Goal: Task Accomplishment & Management: Complete application form

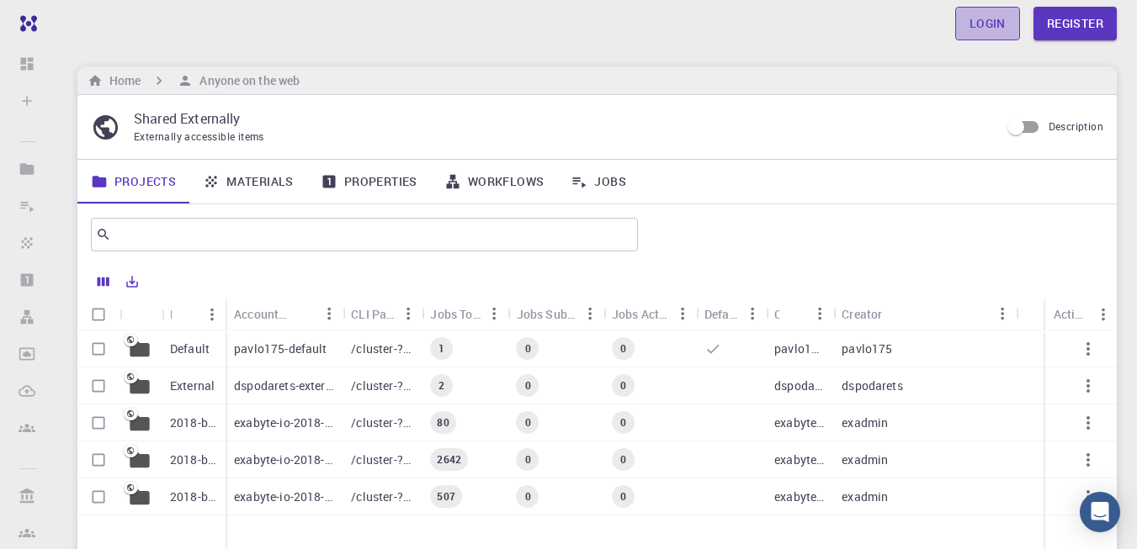
click at [980, 9] on link "Login" at bounding box center [987, 24] width 65 height 34
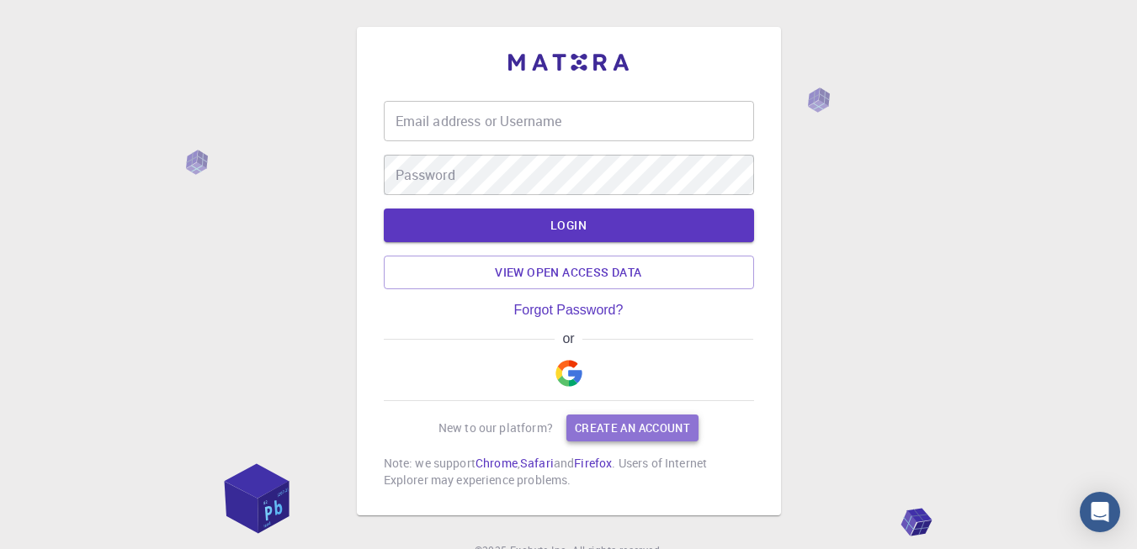
click at [621, 415] on link "Create an account" at bounding box center [632, 428] width 132 height 27
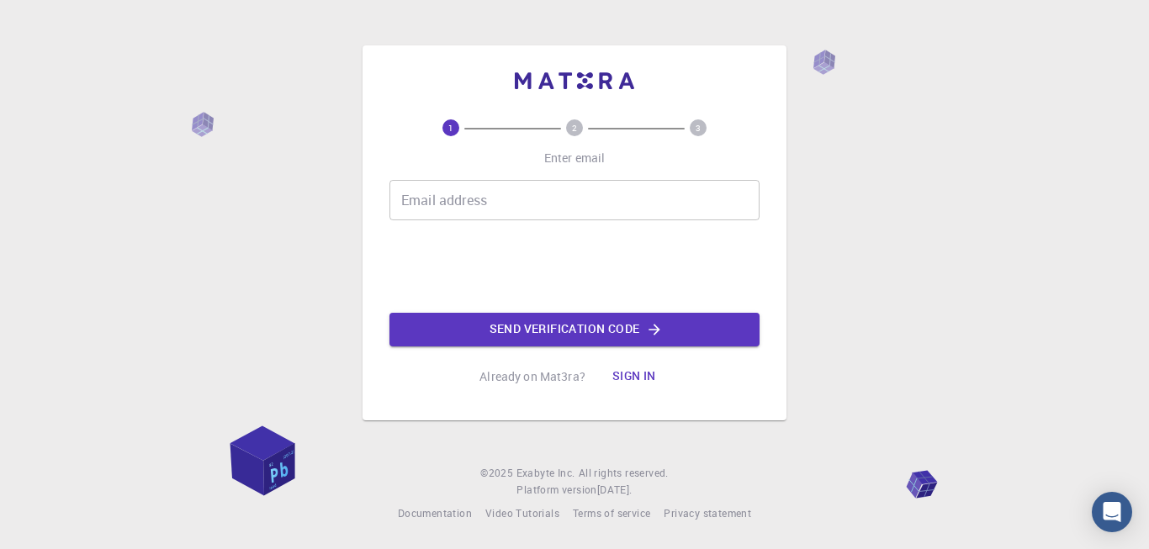
click at [528, 204] on input "Email address" at bounding box center [575, 200] width 370 height 40
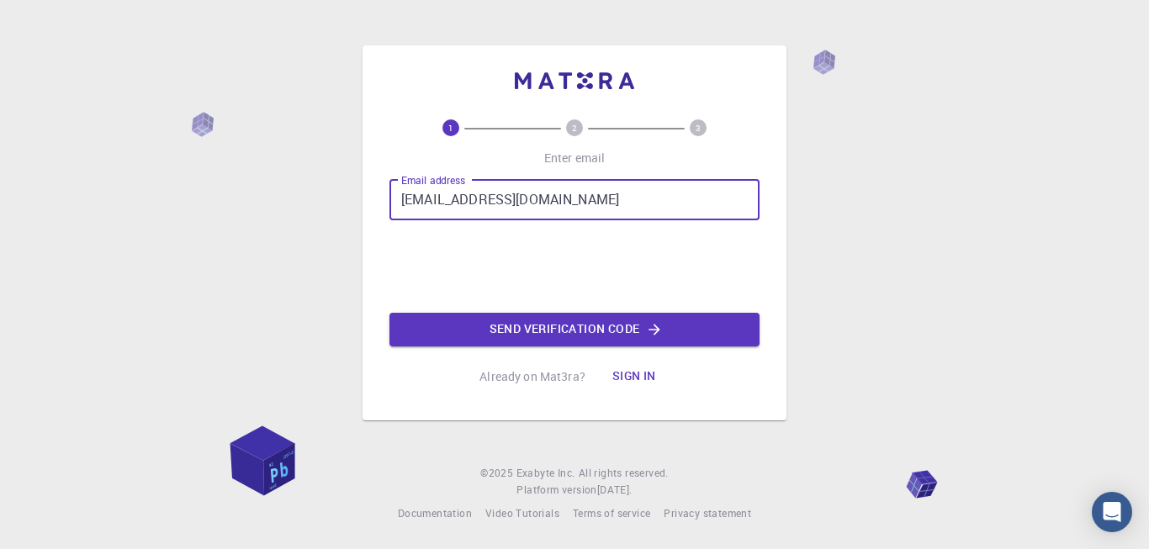
click at [692, 213] on input "[EMAIL_ADDRESS][DOMAIN_NAME]" at bounding box center [575, 200] width 370 height 40
type input "[EMAIL_ADDRESS][DOMAIN_NAME]"
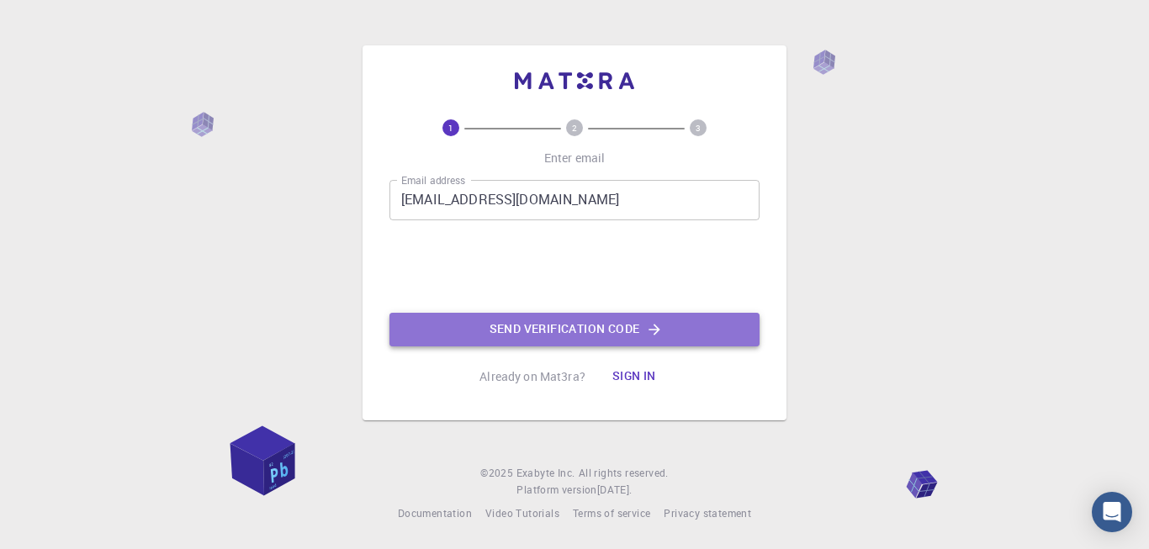
click at [543, 324] on button "Send verification code" at bounding box center [575, 330] width 370 height 34
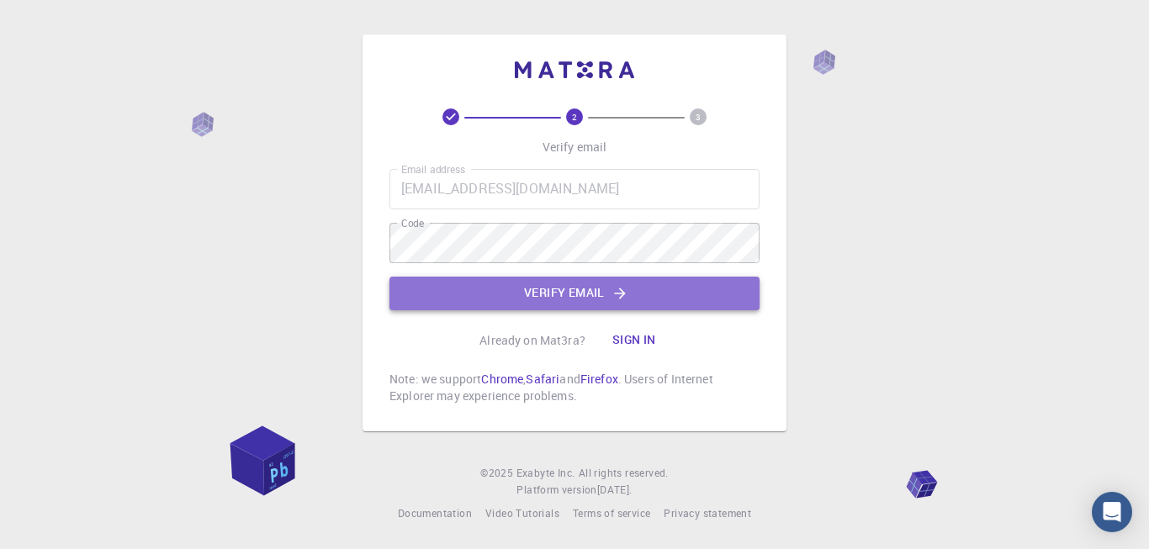
click at [552, 292] on button "Verify email" at bounding box center [575, 294] width 370 height 34
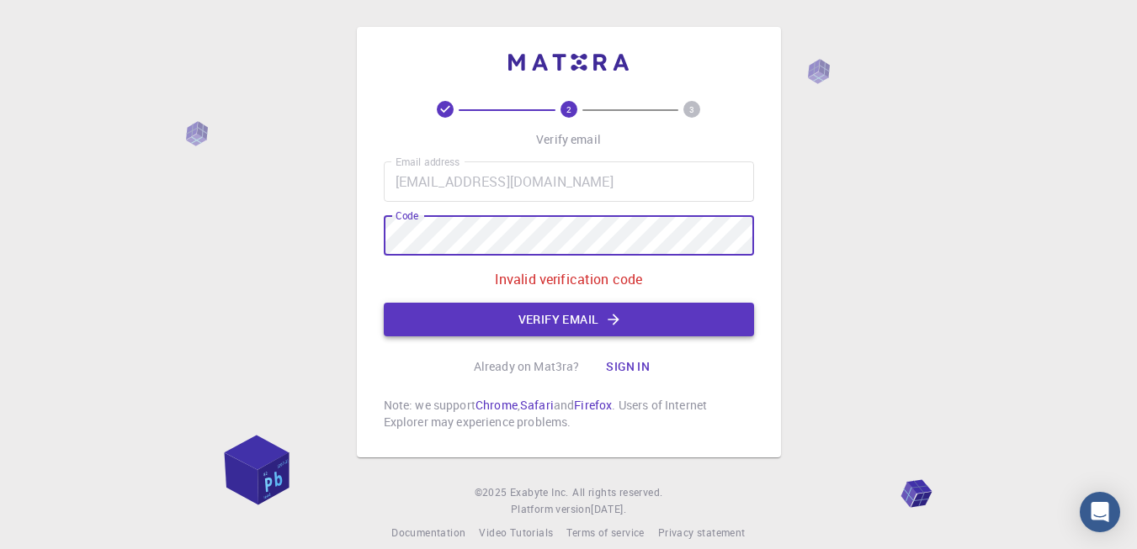
click at [652, 313] on button "Verify email" at bounding box center [569, 320] width 370 height 34
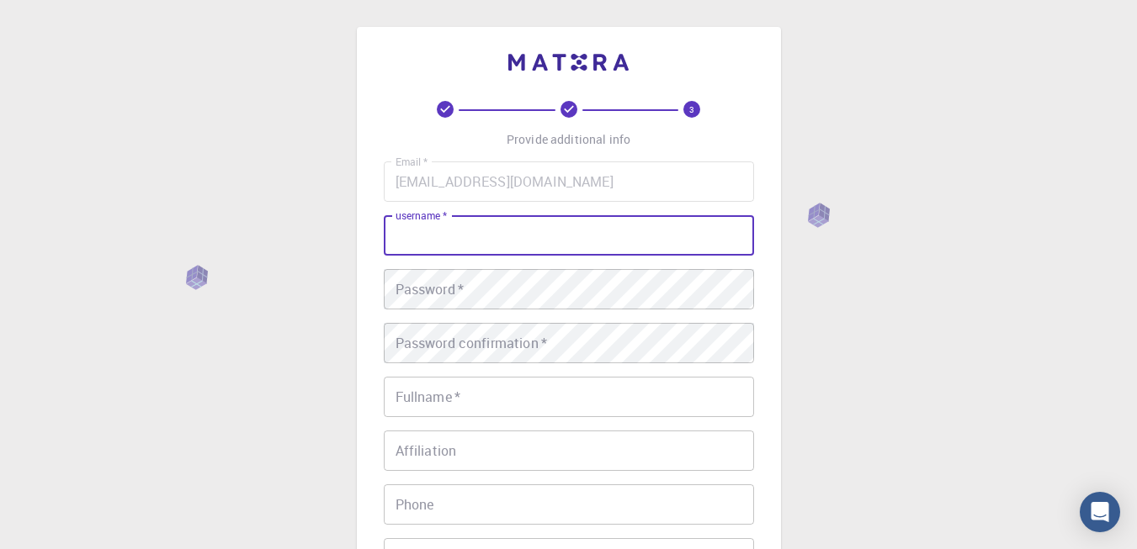
click at [636, 252] on input "username   *" at bounding box center [569, 235] width 370 height 40
type input "raza14"
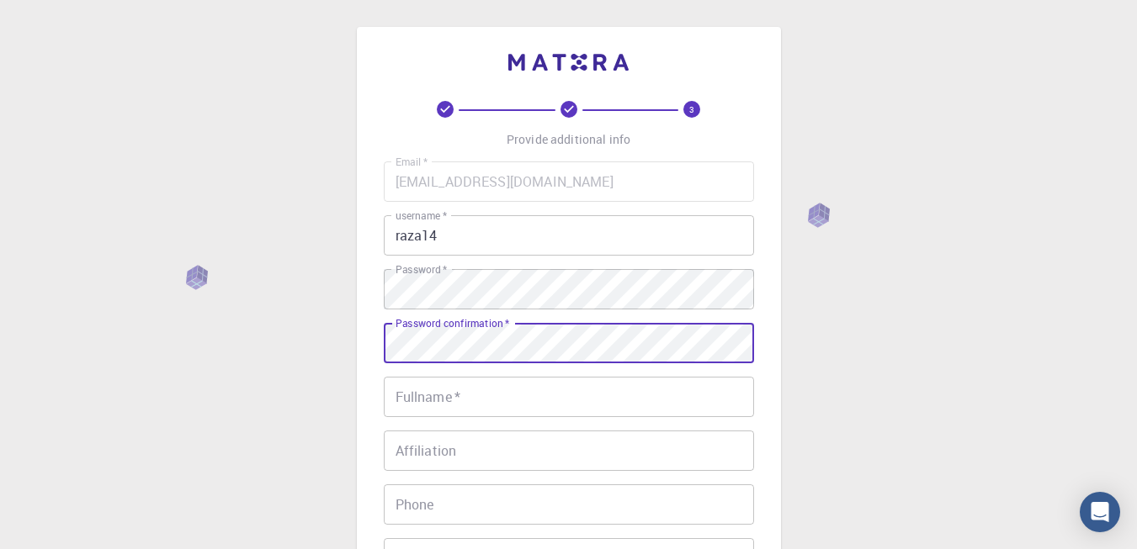
click at [544, 394] on input "Fullname   *" at bounding box center [569, 397] width 370 height 40
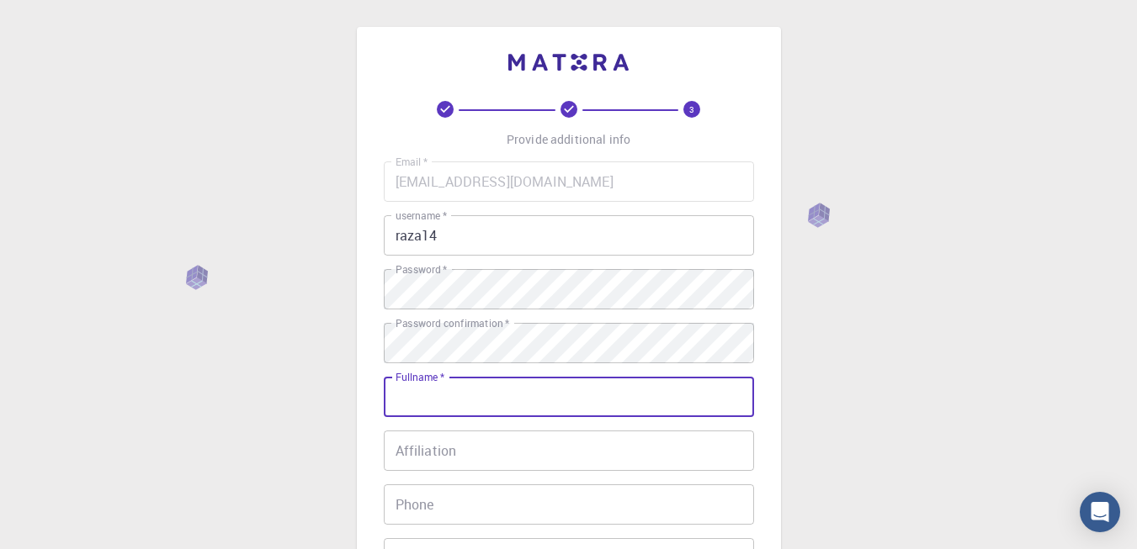
scroll to position [113, 0]
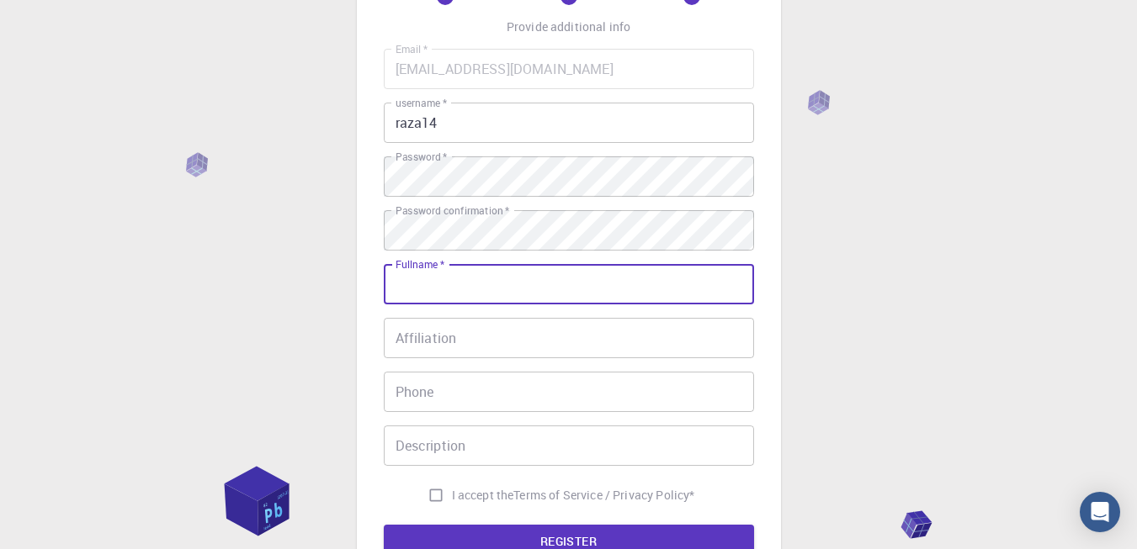
click at [631, 285] on input "Fullname   *" at bounding box center [569, 284] width 370 height 40
type input "DANISH RAZA"
type input "[PHONE_NUMBER]"
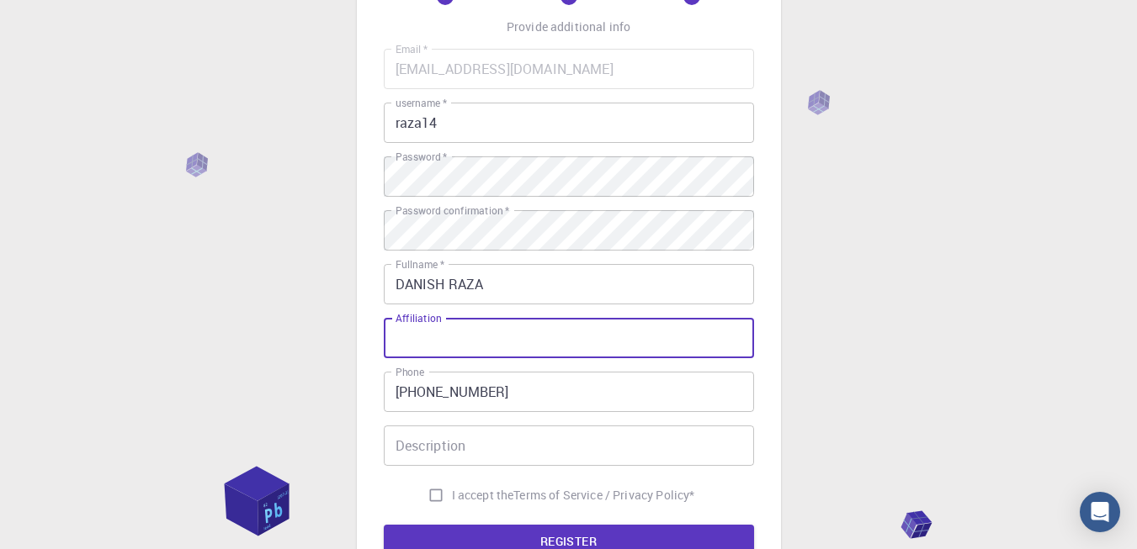
click at [496, 348] on input "Affiliation" at bounding box center [569, 338] width 370 height 40
type input "FPSC"
click at [494, 441] on input "Description" at bounding box center [569, 446] width 370 height 40
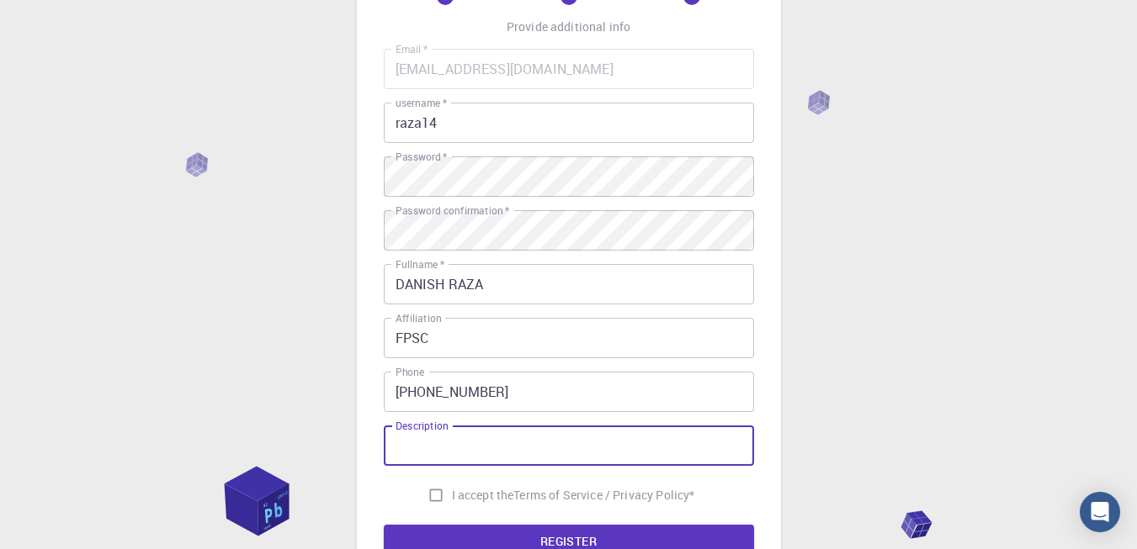
click at [435, 496] on input "I accept the Terms of Service / Privacy Policy *" at bounding box center [436, 496] width 32 height 32
checkbox input "true"
click at [494, 443] on input "Description" at bounding box center [569, 446] width 370 height 40
type input "Ph.D. Scholar"
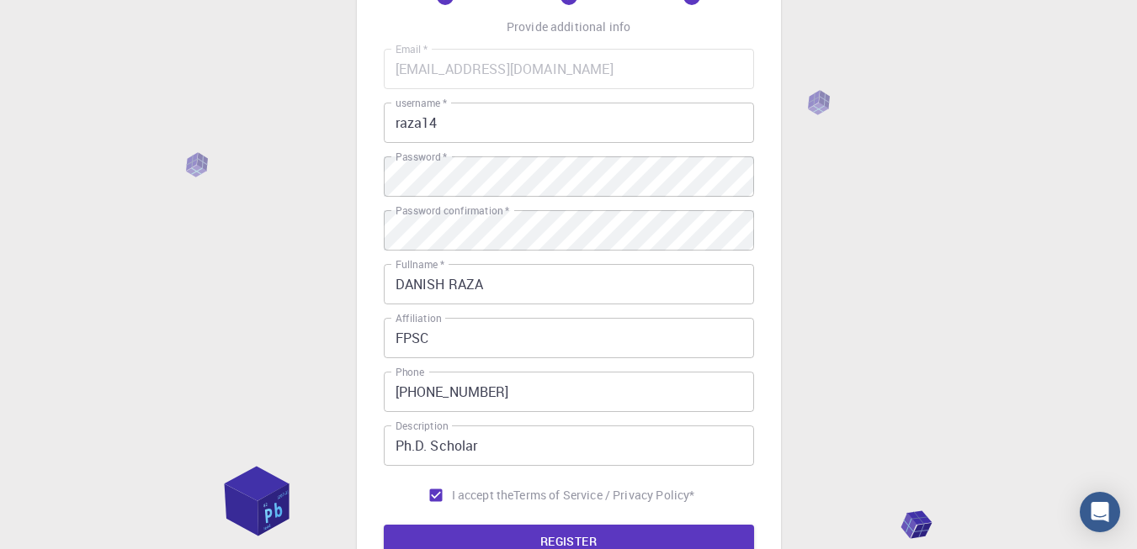
click at [1119, 335] on div "3 Provide additional info Email   * [EMAIL_ADDRESS][DOMAIN_NAME] Email   * user…" at bounding box center [568, 315] width 1137 height 856
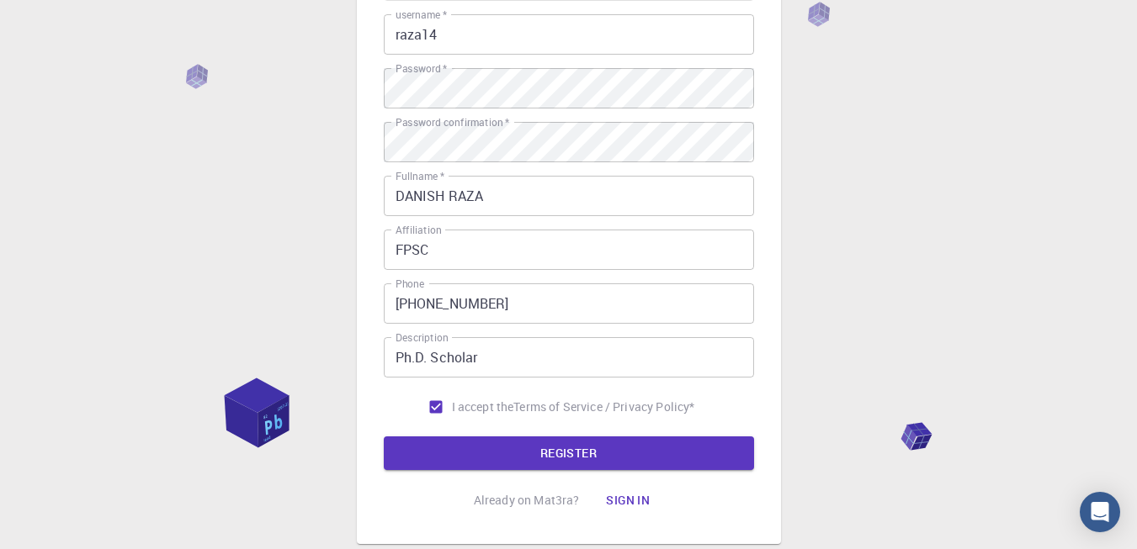
click at [640, 320] on input "[PHONE_NUMBER]" at bounding box center [569, 304] width 370 height 40
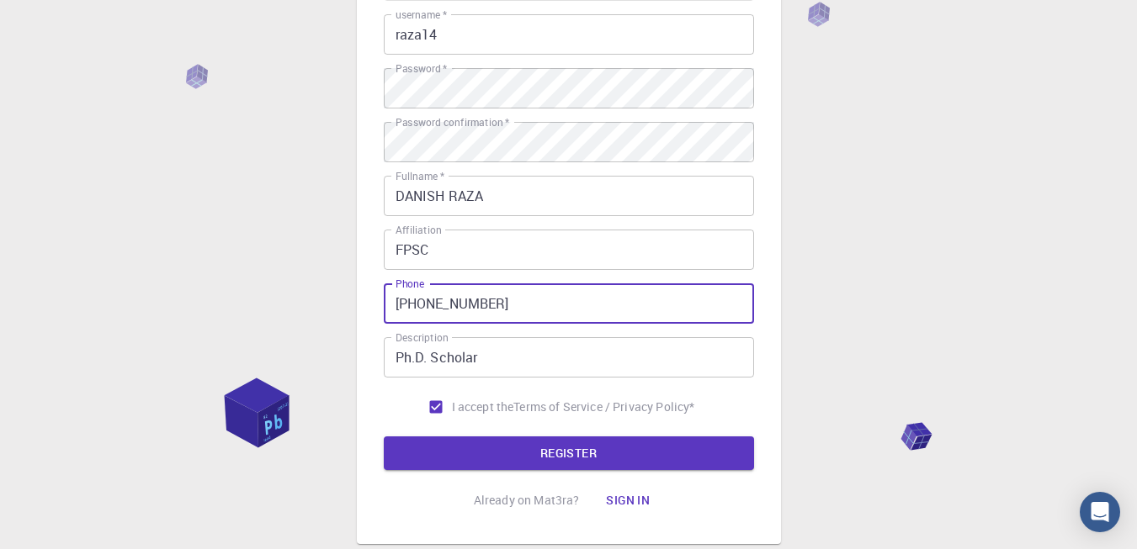
type input "[PHONE_NUMBER]"
click at [625, 206] on input "DANISH RAZA" at bounding box center [569, 196] width 370 height 40
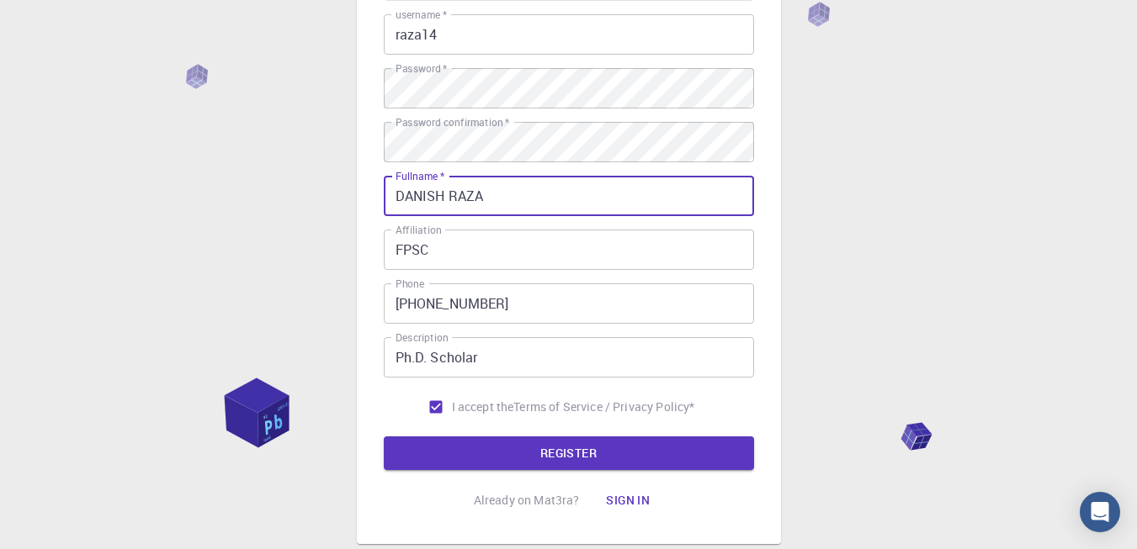
type input "DANISH RAZA"
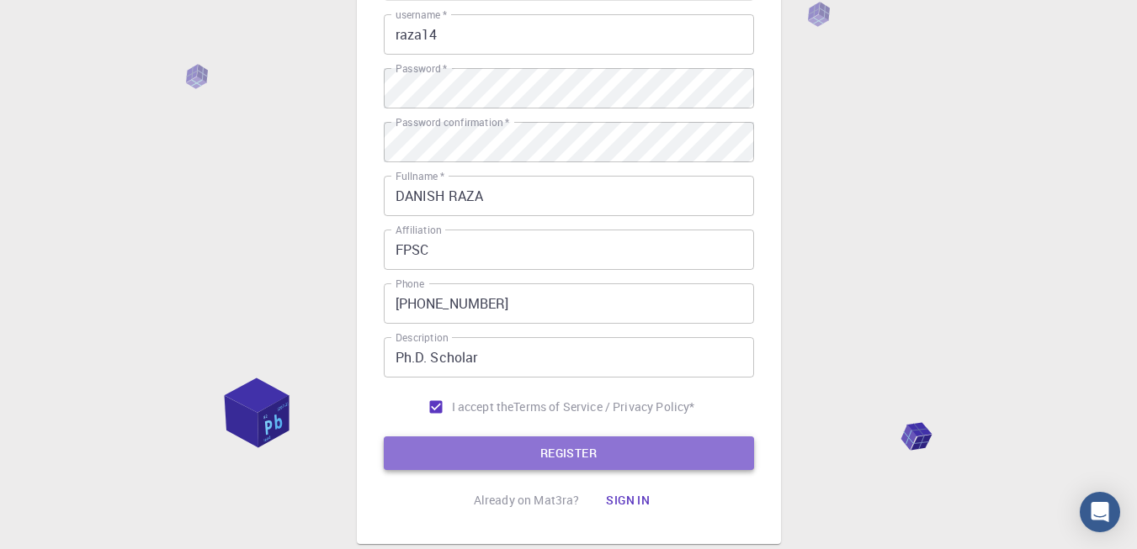
click at [457, 447] on button "REGISTER" at bounding box center [569, 454] width 370 height 34
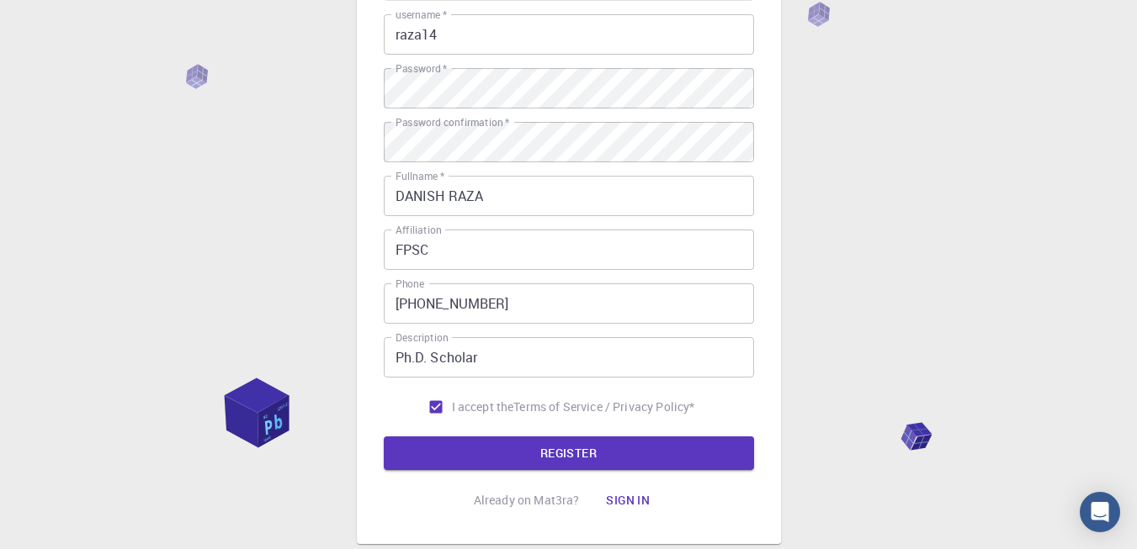
click at [506, 49] on input "raza14" at bounding box center [569, 34] width 370 height 40
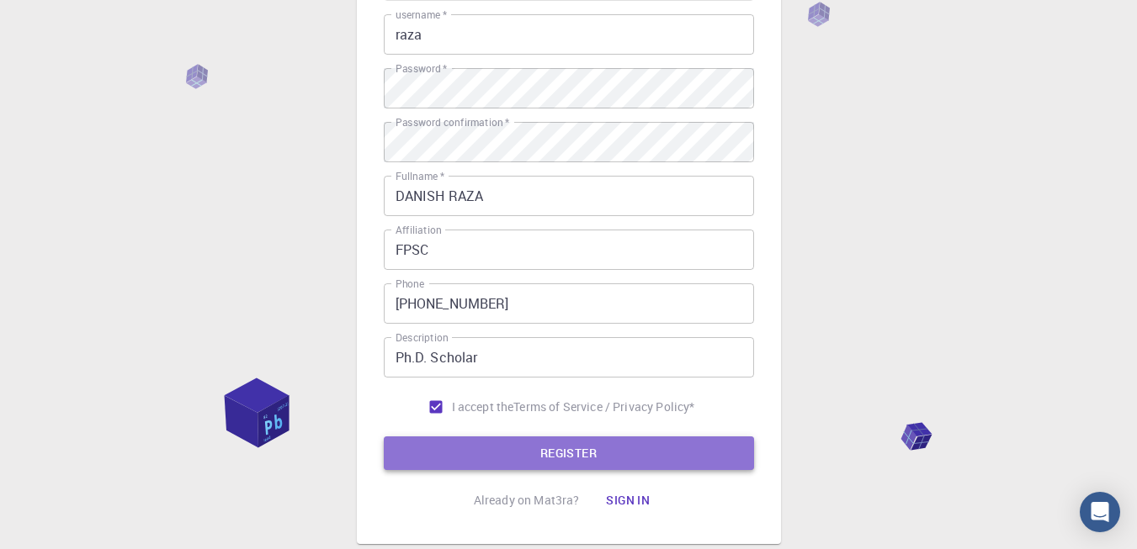
click at [549, 440] on button "REGISTER" at bounding box center [569, 454] width 370 height 34
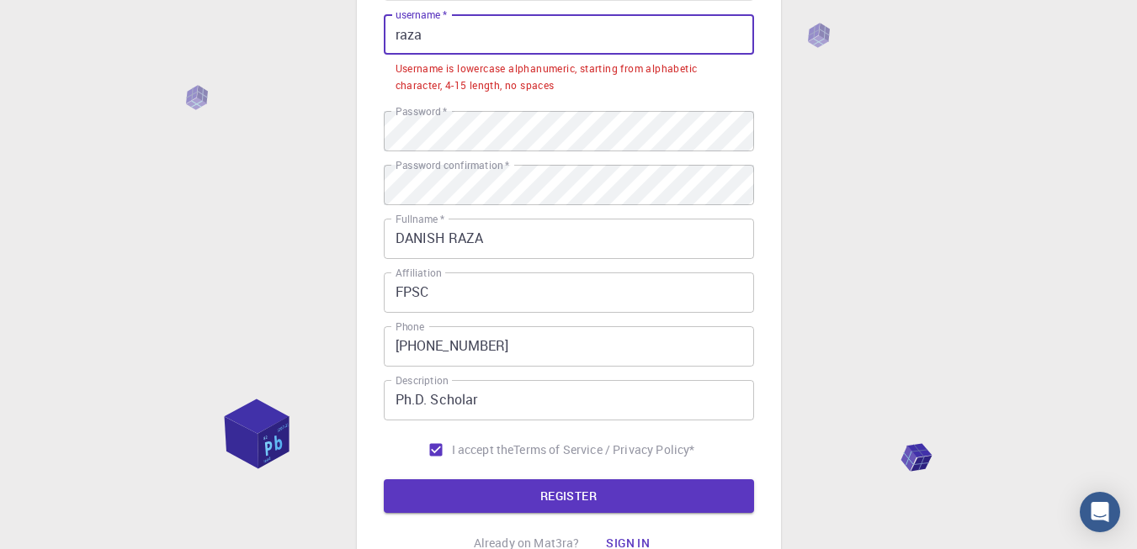
click at [491, 33] on input "raza" at bounding box center [569, 34] width 370 height 40
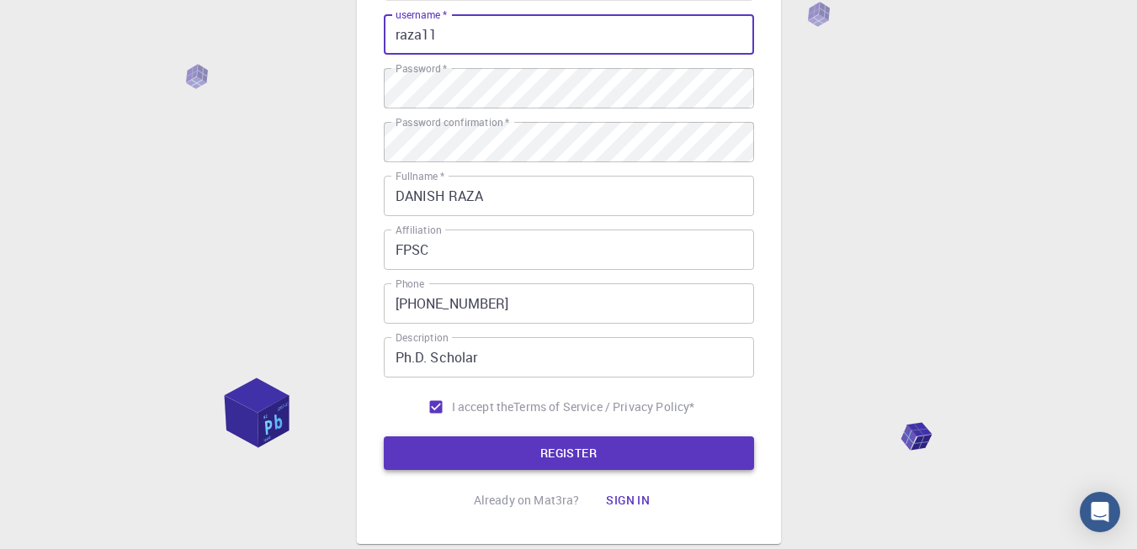
type input "raza11"
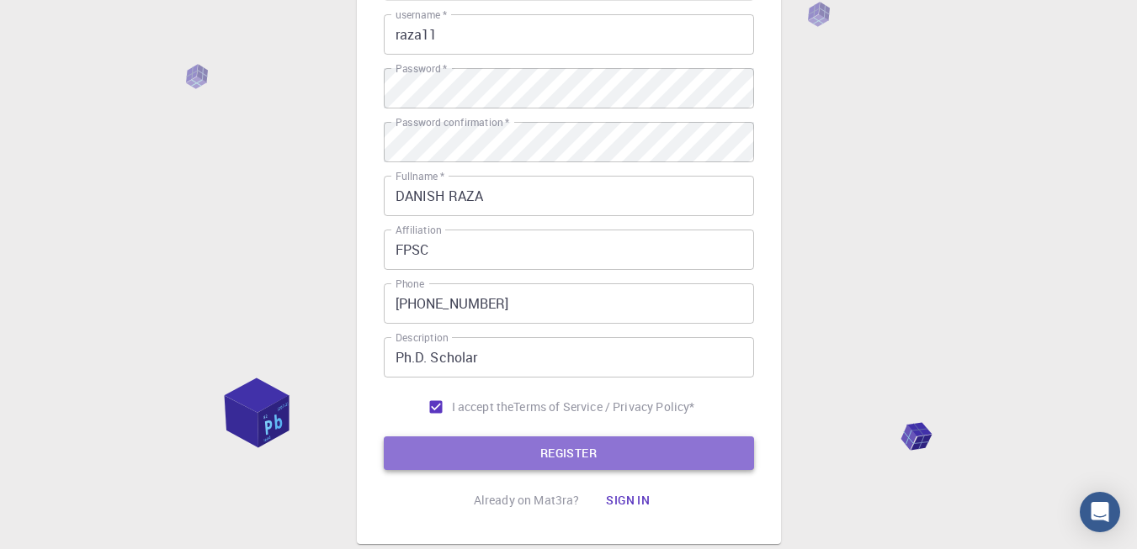
click at [622, 443] on button "REGISTER" at bounding box center [569, 454] width 370 height 34
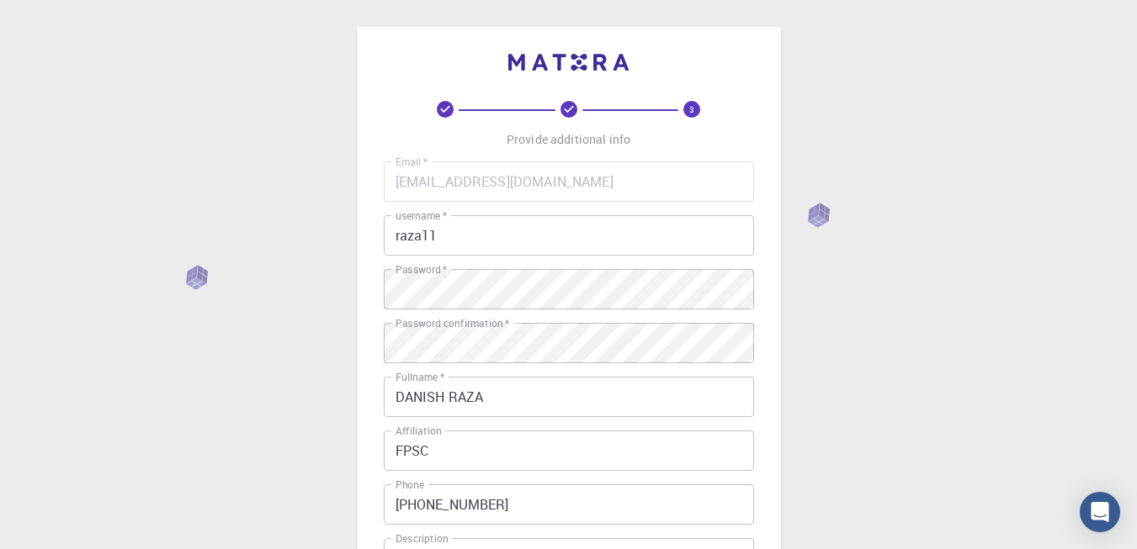
scroll to position [175, 0]
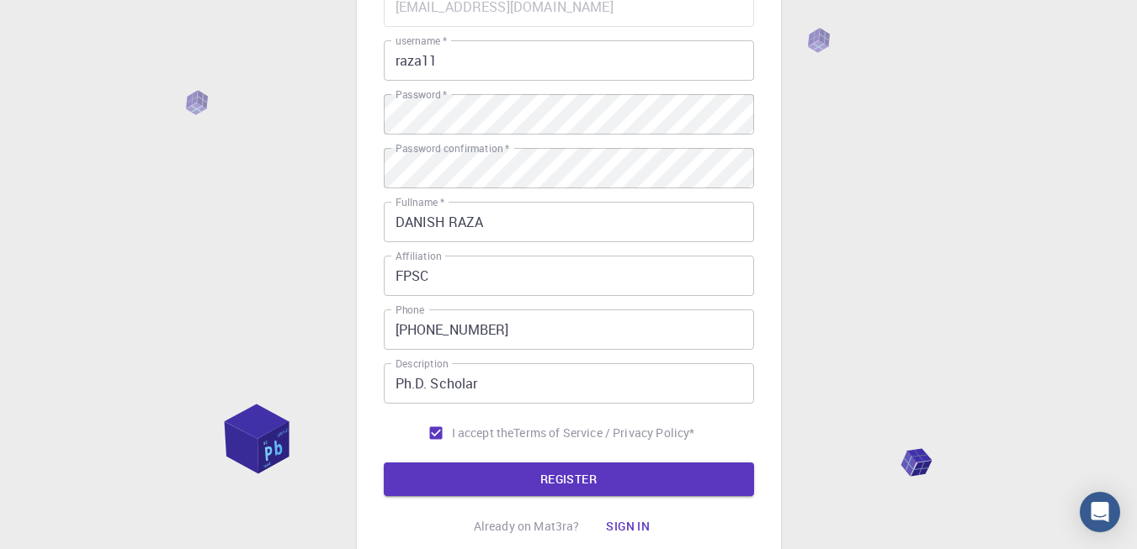
click at [611, 479] on body "3 Provide additional info Email   * [EMAIL_ADDRESS][DOMAIN_NAME] Email   * user…" at bounding box center [568, 253] width 1137 height 856
